Goal: Check status: Check status

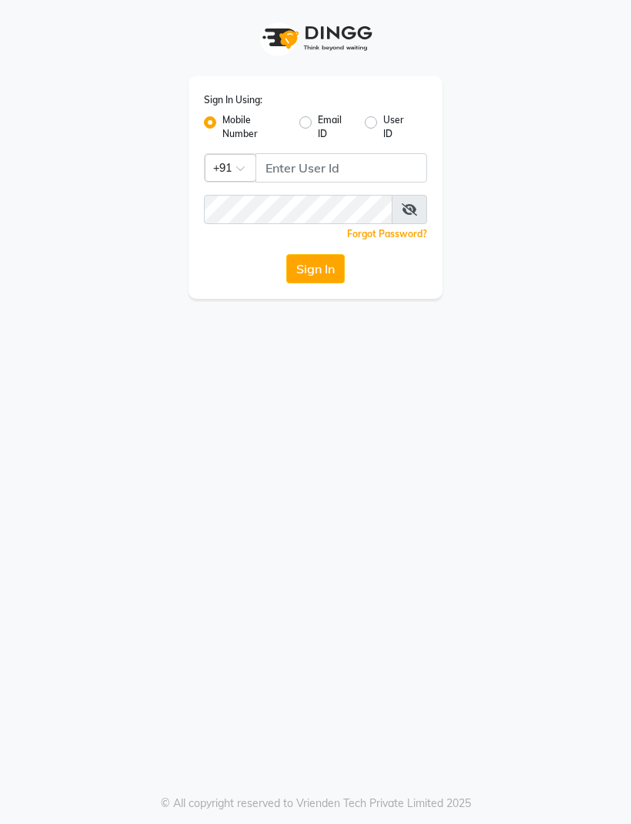
scroll to position [1, 0]
type input "8888892842"
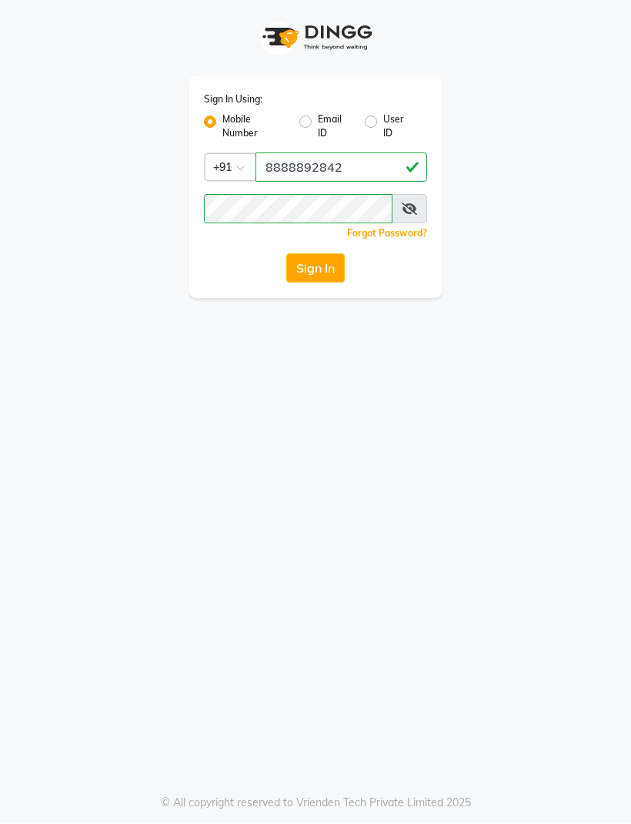
click at [340, 268] on button "Sign In" at bounding box center [315, 268] width 59 height 29
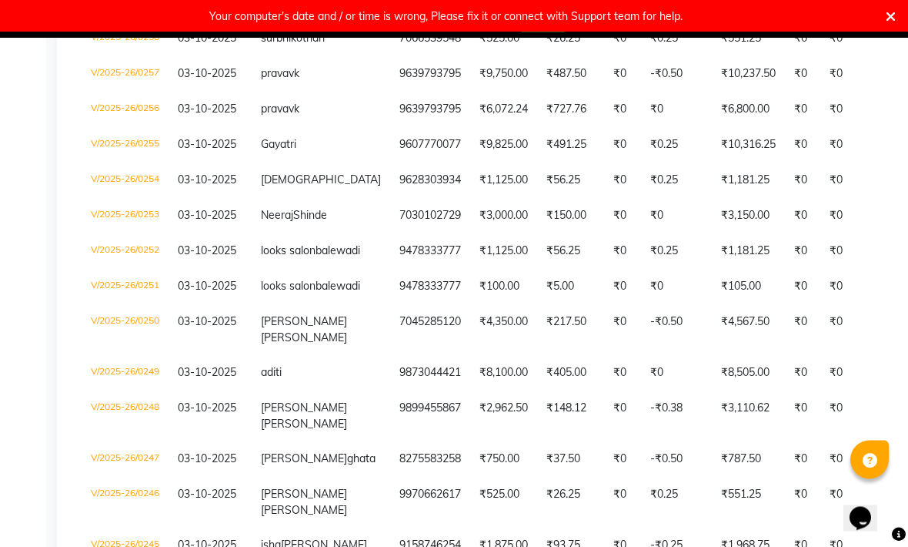
scroll to position [316, 0]
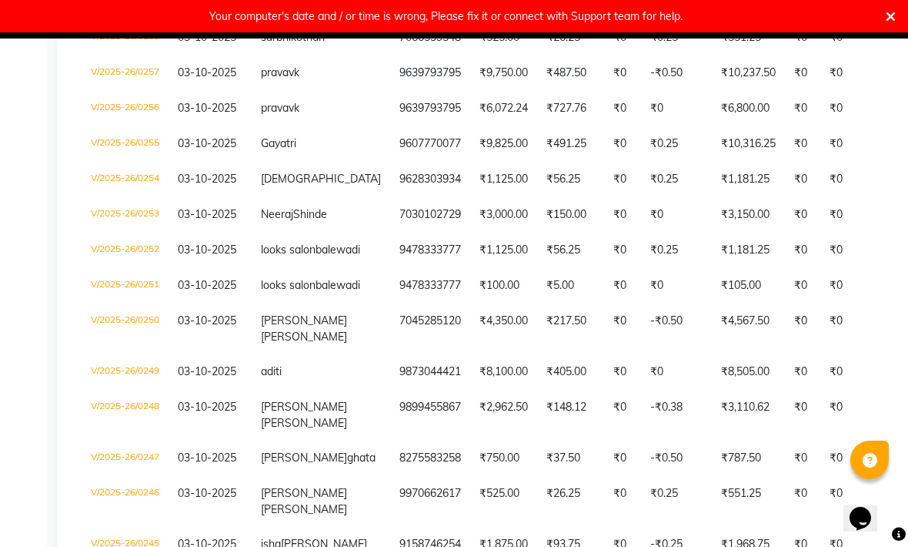
click at [128, 440] on td "V/2025-26/0248" at bounding box center [125, 415] width 87 height 51
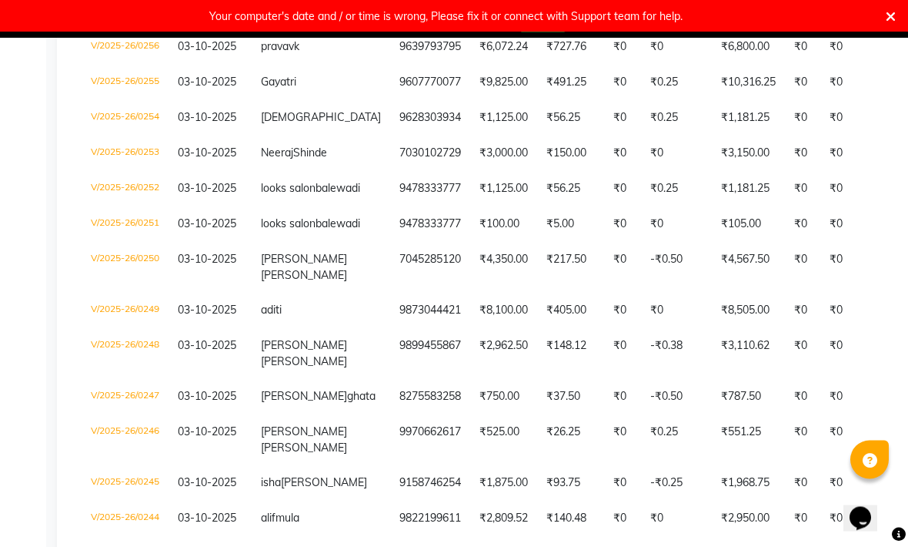
scroll to position [380, 0]
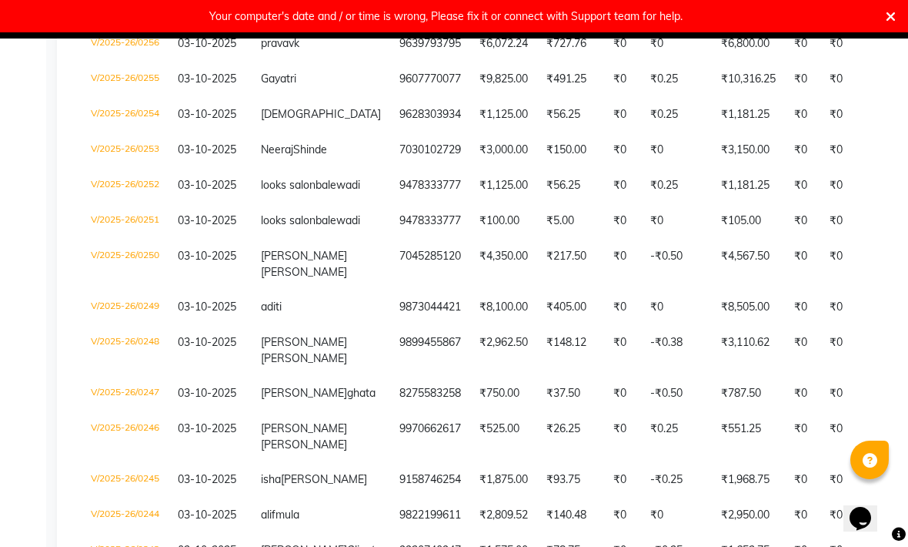
click at [203, 349] on span "03-10-2025" at bounding box center [207, 342] width 59 height 14
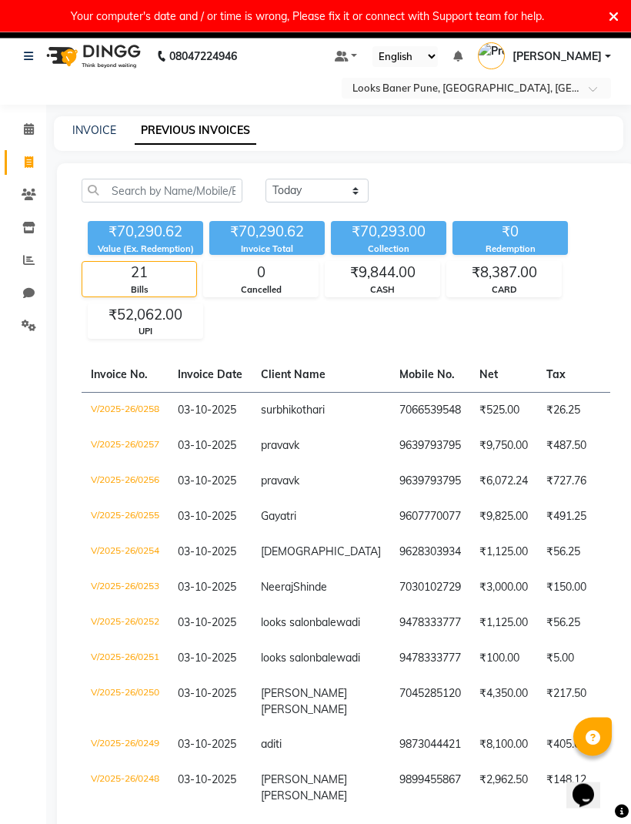
scroll to position [0, 0]
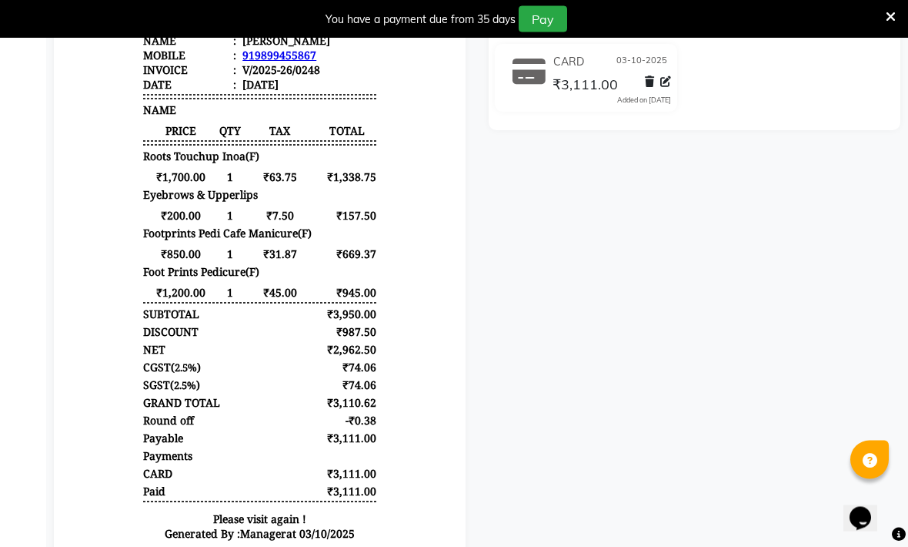
click at [887, 17] on icon at bounding box center [891, 17] width 10 height 14
